Goal: Task Accomplishment & Management: Complete application form

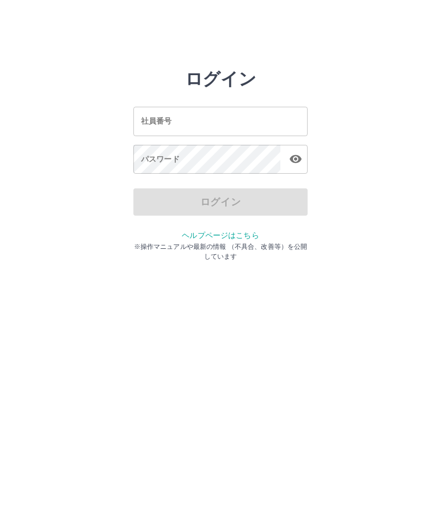
click at [229, 118] on input "社員番号" at bounding box center [220, 121] width 174 height 29
click at [215, 121] on input "社員番号" at bounding box center [220, 121] width 174 height 29
type input "*******"
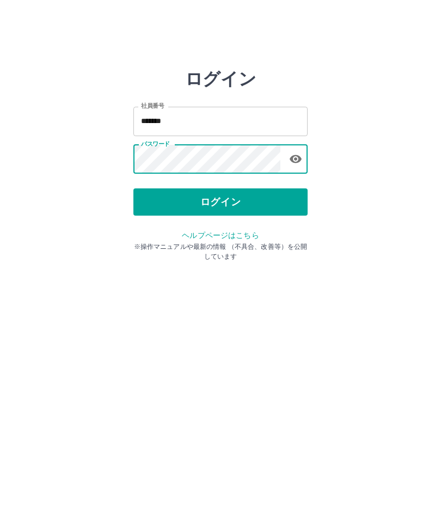
click at [220, 202] on button "ログイン" at bounding box center [220, 201] width 174 height 27
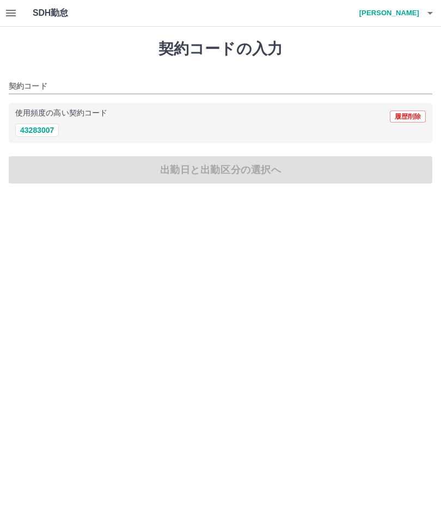
click at [36, 130] on button "43283007" at bounding box center [37, 130] width 44 height 13
type input "********"
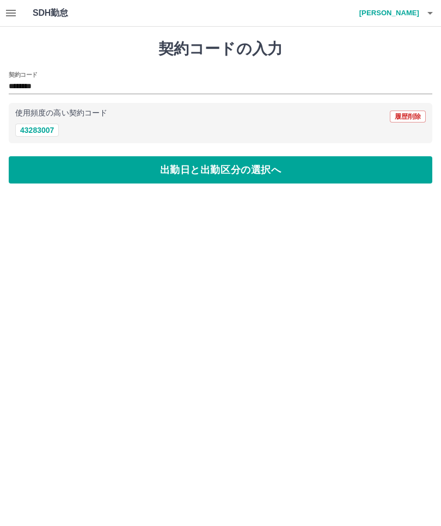
click at [247, 177] on button "出勤日と出勤区分の選択へ" at bounding box center [221, 169] width 424 height 27
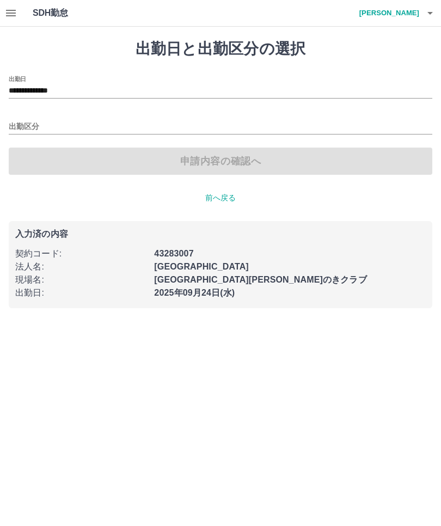
click at [75, 123] on input "出勤区分" at bounding box center [221, 127] width 424 height 14
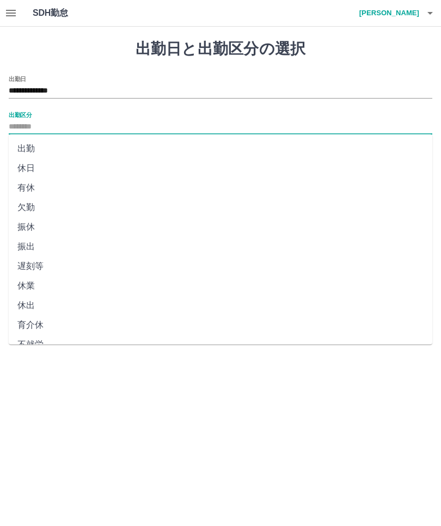
click at [39, 148] on li "出勤" at bounding box center [221, 149] width 424 height 20
type input "**"
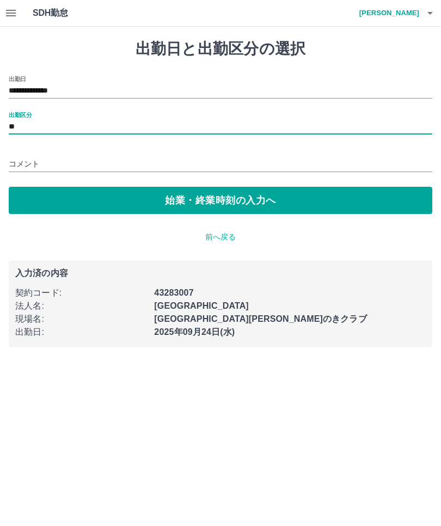
click at [241, 203] on button "始業・終業時刻の入力へ" at bounding box center [221, 200] width 424 height 27
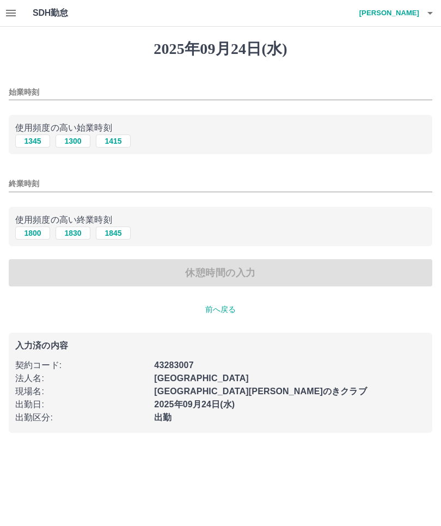
click at [31, 140] on button "1345" at bounding box center [32, 141] width 35 height 13
type input "****"
click at [82, 233] on button "1830" at bounding box center [73, 233] width 35 height 13
type input "****"
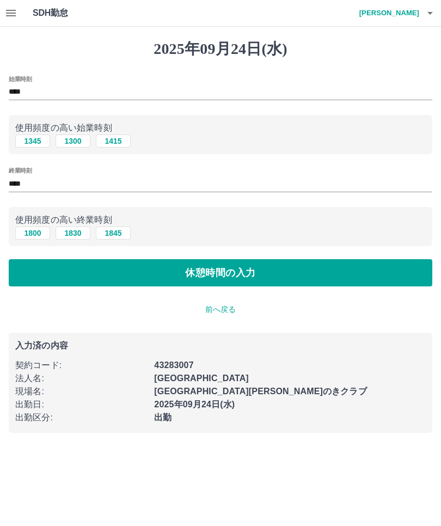
click at [266, 270] on button "休憩時間の入力" at bounding box center [221, 272] width 424 height 27
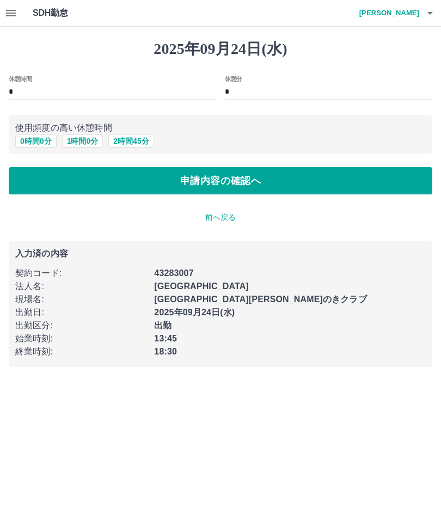
click at [244, 181] on button "申請内容の確認へ" at bounding box center [221, 180] width 424 height 27
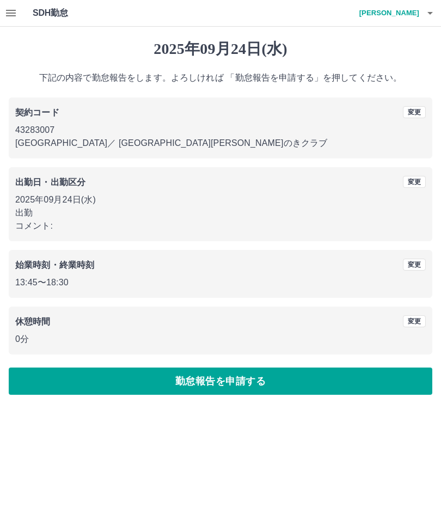
click at [255, 381] on button "勤怠報告を申請する" at bounding box center [221, 381] width 424 height 27
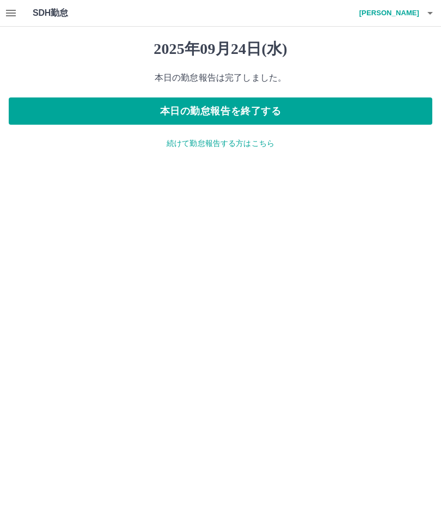
click at [296, 104] on button "本日の勤怠報告を終了する" at bounding box center [221, 110] width 424 height 27
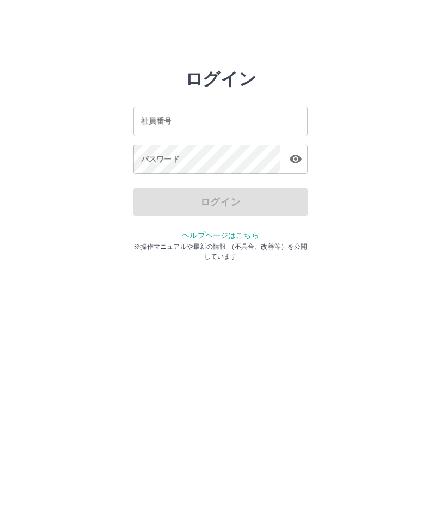
click at [205, 133] on input "社員番号" at bounding box center [220, 121] width 174 height 29
click at [216, 113] on input "社員番号" at bounding box center [220, 121] width 174 height 29
click at [203, 123] on input "社員番号" at bounding box center [220, 121] width 174 height 29
click at [220, 127] on input "社員番号" at bounding box center [220, 121] width 174 height 29
click at [220, 126] on input "社員番号" at bounding box center [220, 121] width 174 height 29
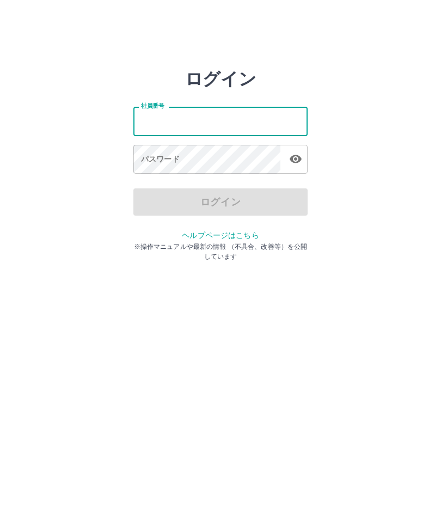
click at [227, 135] on input "社員番号" at bounding box center [220, 121] width 174 height 29
click at [229, 135] on input "社員番号" at bounding box center [220, 121] width 174 height 29
click at [227, 120] on input "社員番号" at bounding box center [220, 121] width 174 height 29
click at [212, 119] on input "社員番号" at bounding box center [220, 121] width 174 height 29
type input "*"
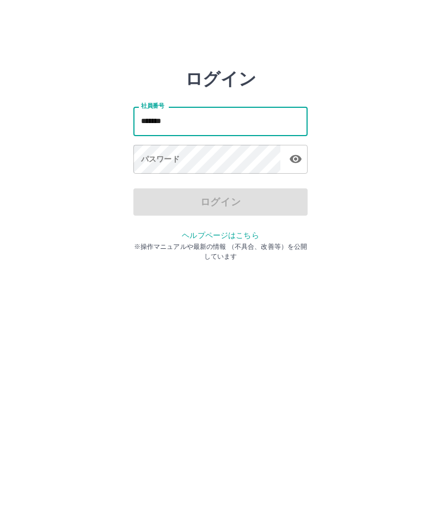
type input "*******"
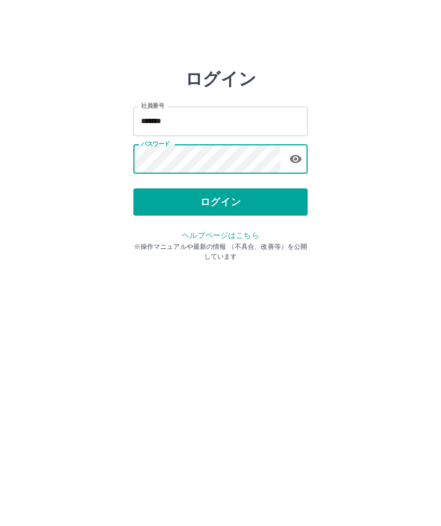
click at [263, 203] on button "ログイン" at bounding box center [220, 201] width 174 height 27
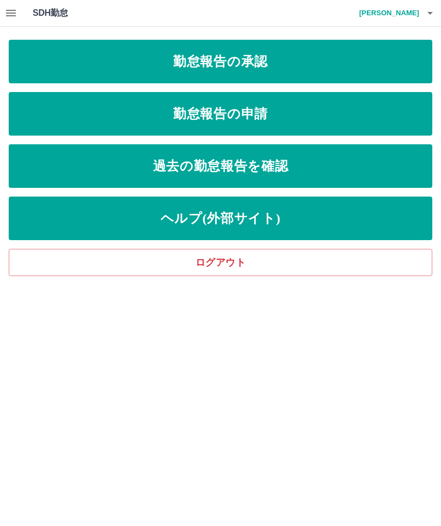
click at [25, 69] on link "勤怠報告の承認" at bounding box center [221, 62] width 424 height 44
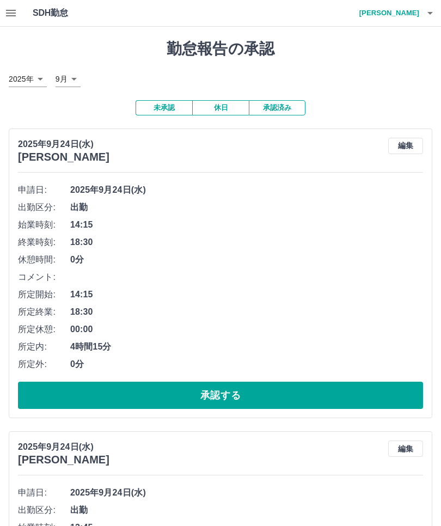
click at [275, 399] on button "承認する" at bounding box center [220, 395] width 405 height 27
click at [292, 401] on button "承認する" at bounding box center [220, 395] width 405 height 27
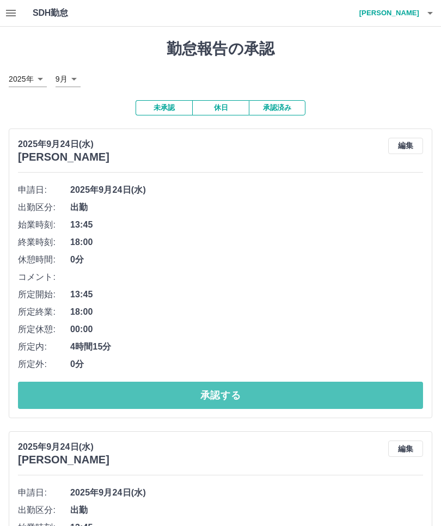
click at [253, 397] on button "承認する" at bounding box center [220, 395] width 405 height 27
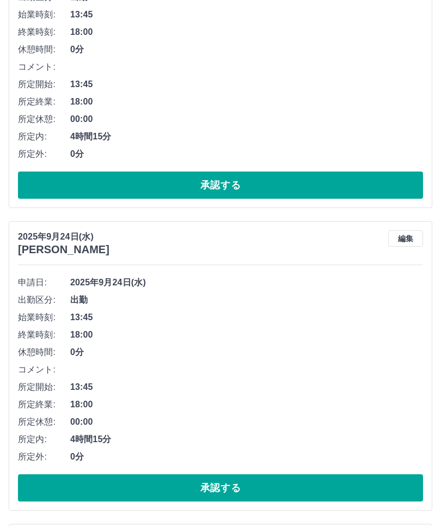
scroll to position [209, 0]
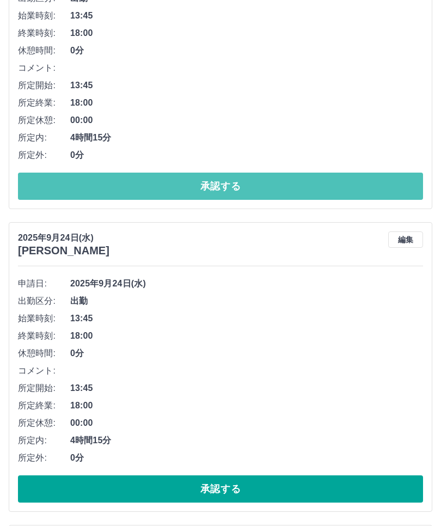
click at [54, 190] on button "承認する" at bounding box center [220, 186] width 405 height 27
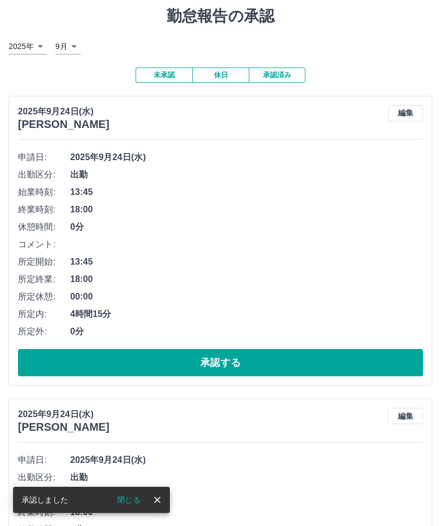
scroll to position [34, 0]
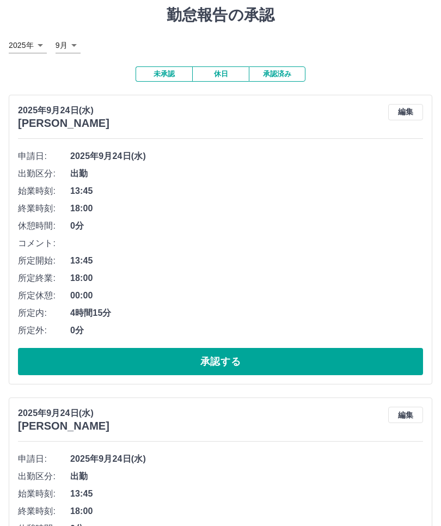
click at [303, 369] on button "承認する" at bounding box center [220, 361] width 405 height 27
click at [259, 360] on button "承認する" at bounding box center [220, 361] width 405 height 27
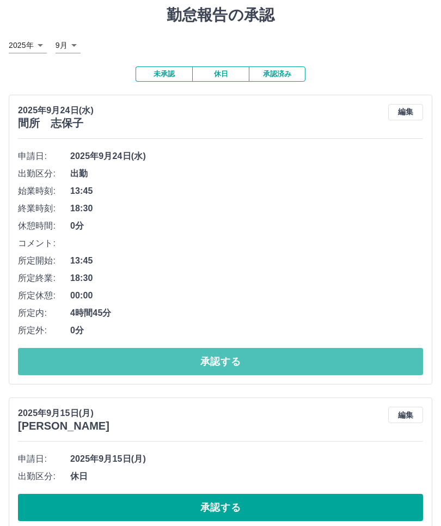
click at [260, 367] on button "承認する" at bounding box center [220, 361] width 405 height 27
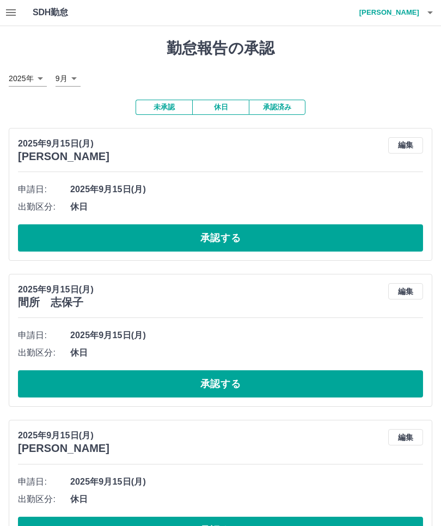
scroll to position [0, 0]
